Goal: Check status: Verify the current state of an ongoing process or item

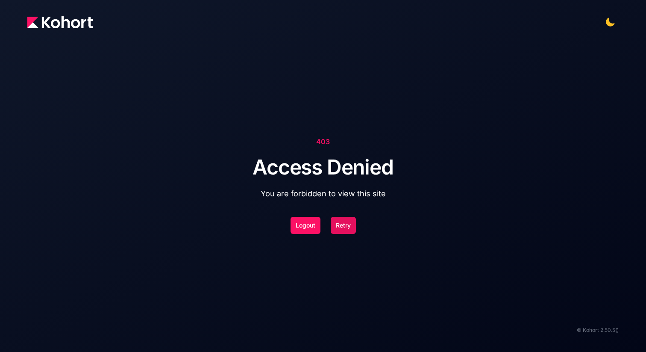
click at [347, 227] on button "Retry" at bounding box center [343, 225] width 25 height 17
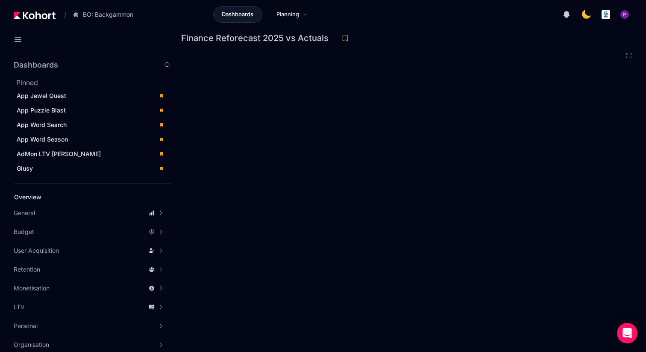
scroll to position [2, 0]
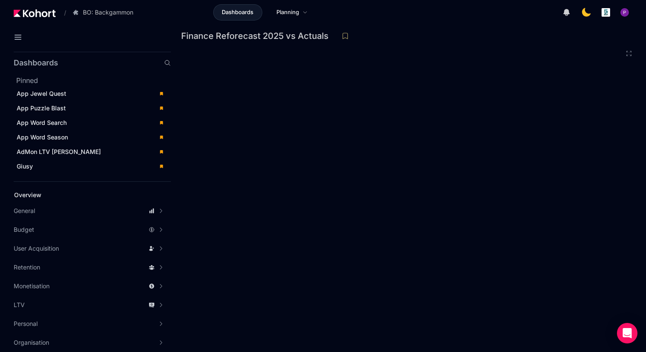
click at [627, 55] on icon at bounding box center [629, 53] width 5 height 5
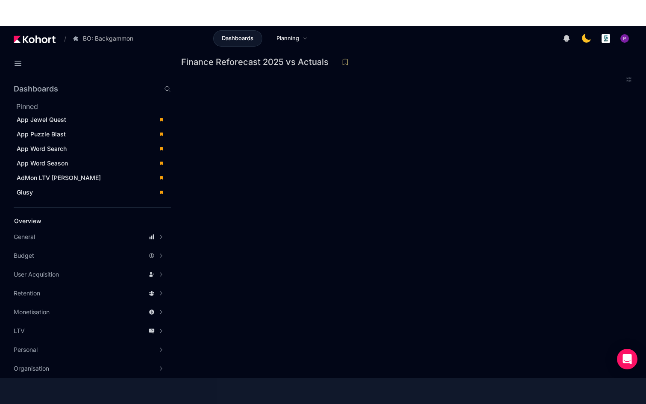
scroll to position [0, 0]
